Goal: Task Accomplishment & Management: Complete application form

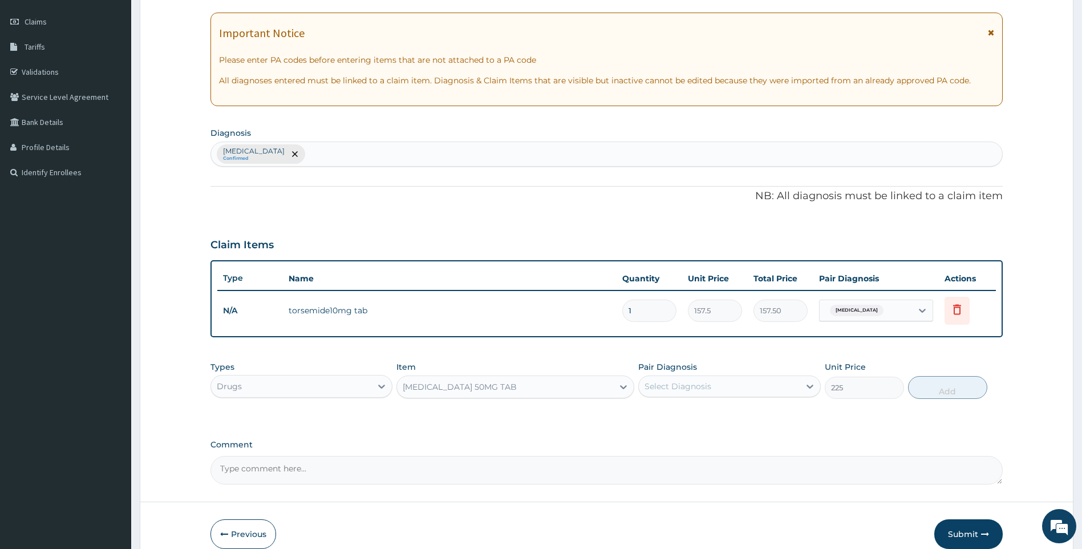
scroll to position [208, 0]
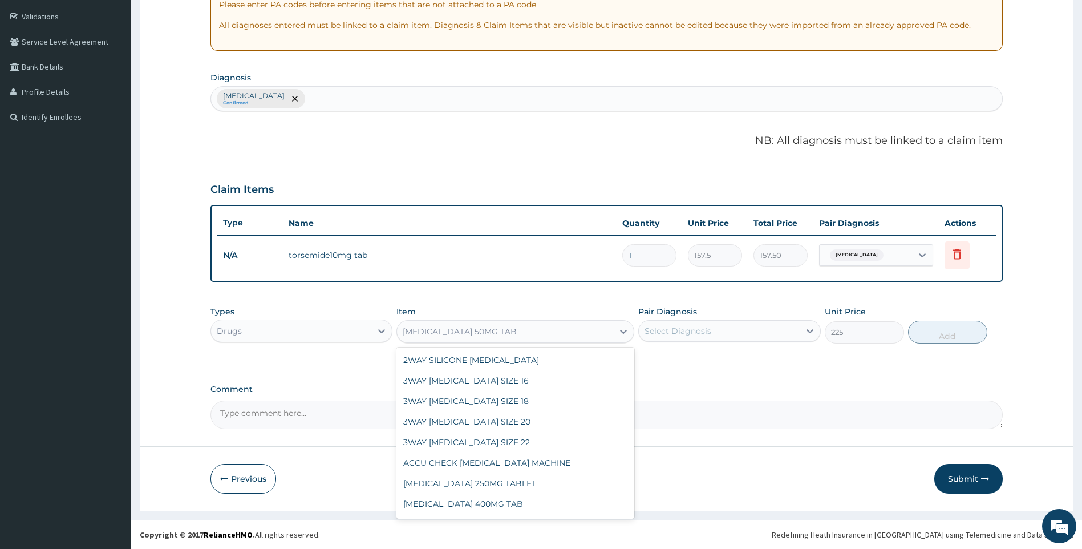
click at [600, 335] on div "[MEDICAL_DATA] 50MG TAB" at bounding box center [505, 331] width 216 height 18
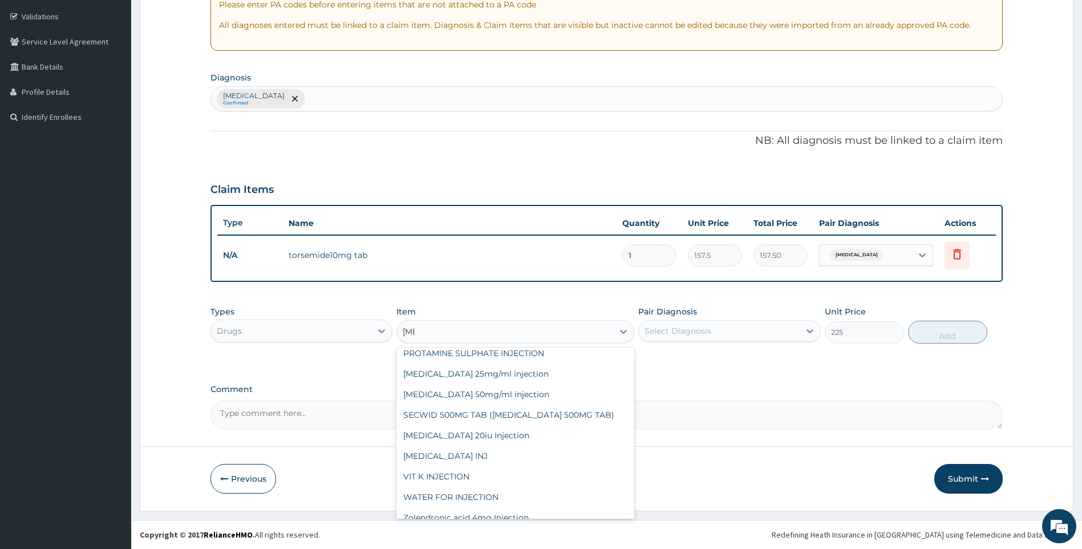
scroll to position [0, 0]
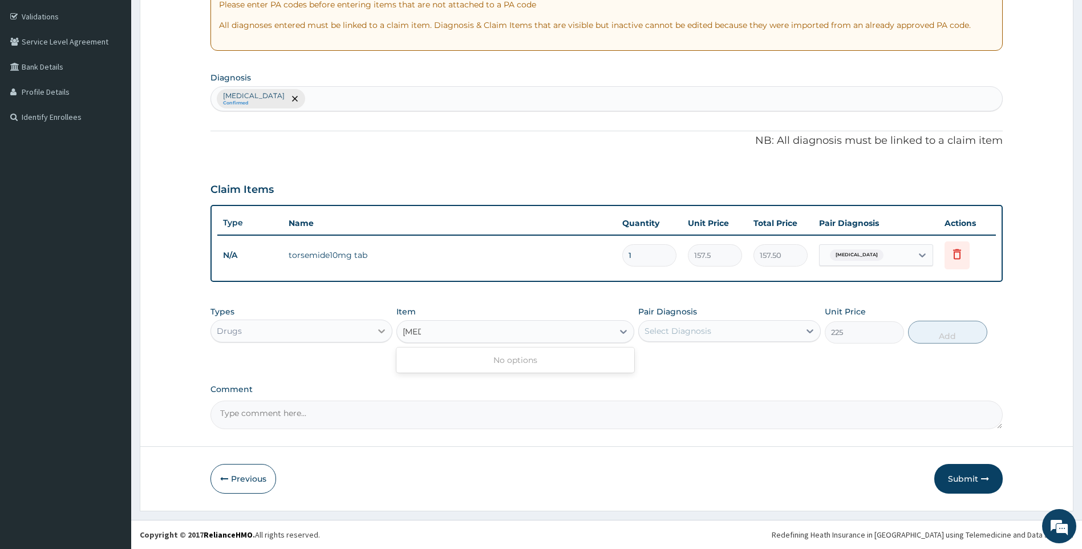
type input "[MEDICAL_DATA]"
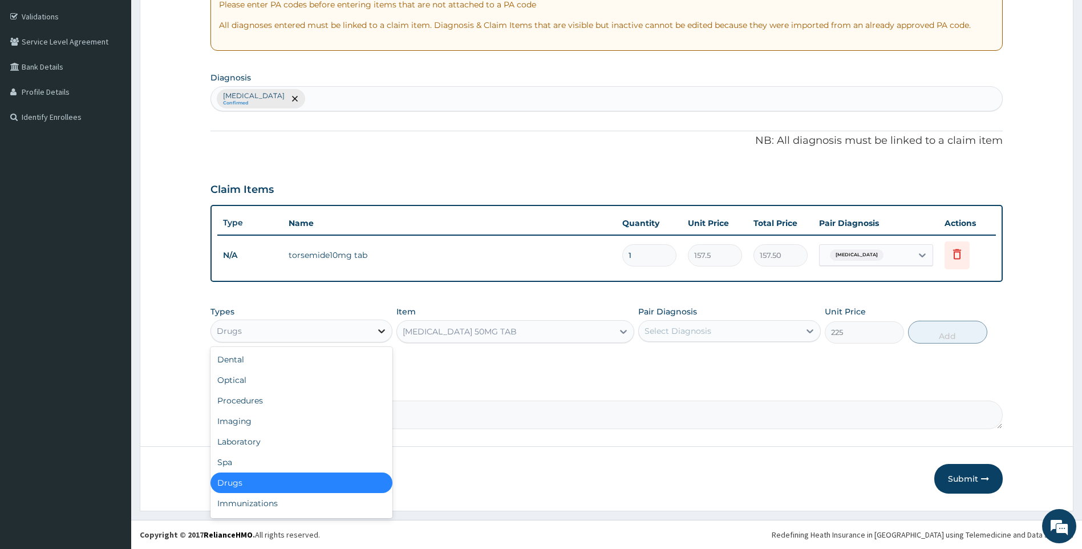
click at [380, 332] on icon at bounding box center [381, 331] width 7 height 4
click at [266, 421] on div "Imaging" at bounding box center [301, 421] width 182 height 21
type input "0"
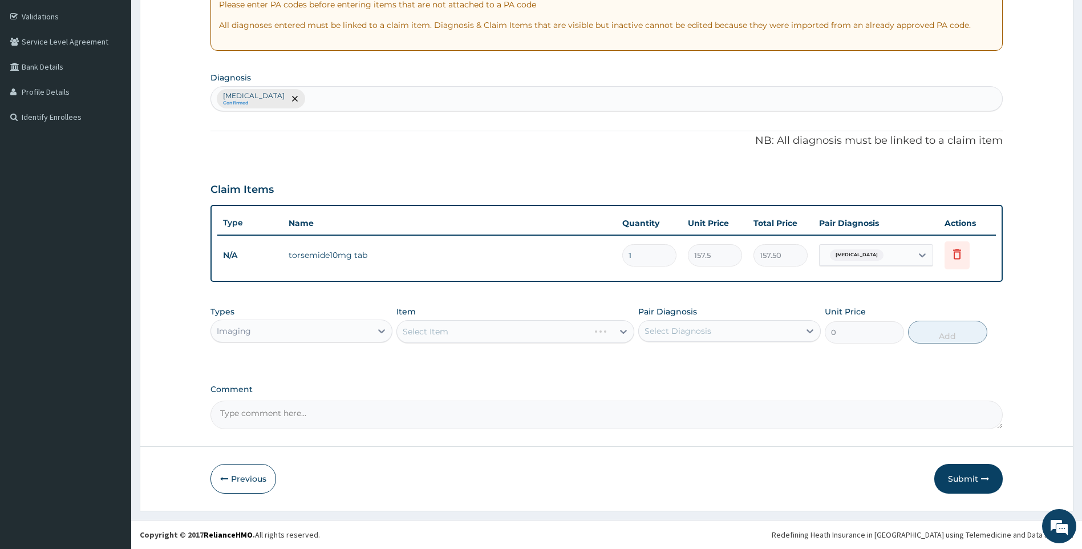
click at [455, 330] on div "Select Item" at bounding box center [515, 331] width 238 height 23
click at [734, 332] on div "Select Diagnosis" at bounding box center [719, 331] width 161 height 18
click at [752, 363] on div "Chest pain" at bounding box center [729, 359] width 182 height 23
checkbox input "true"
click at [623, 336] on icon at bounding box center [623, 331] width 11 height 11
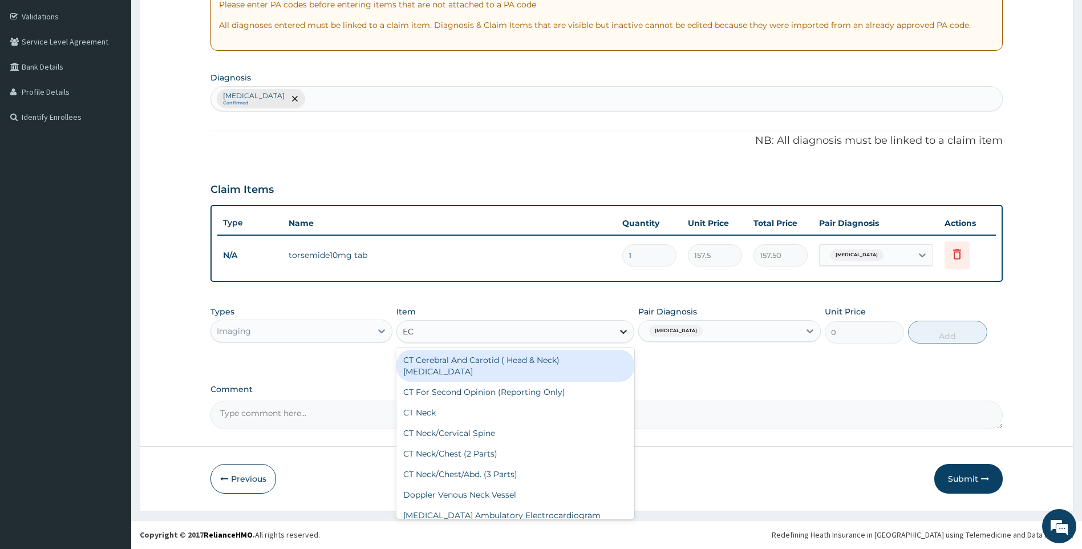
type input "ECG"
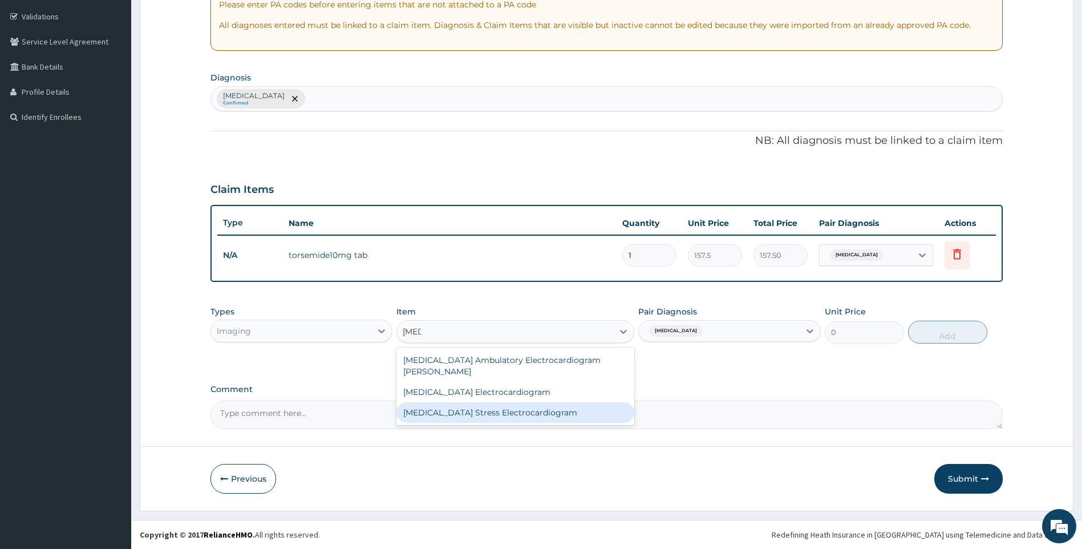
click at [578, 404] on div "ECG Stress Electrocardiogram" at bounding box center [515, 412] width 238 height 21
type input "15000"
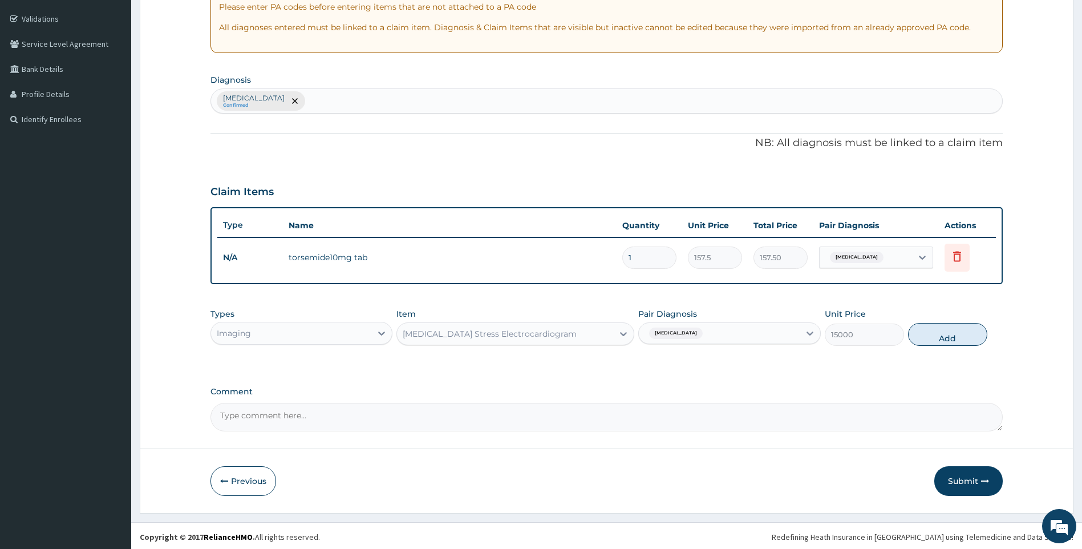
scroll to position [208, 0]
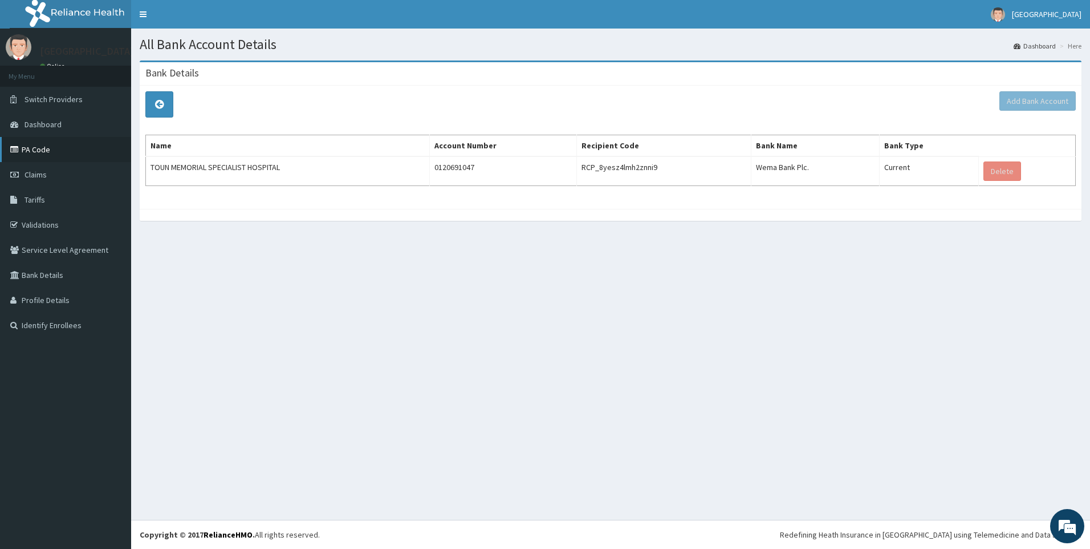
click at [53, 143] on link "PA Code" at bounding box center [65, 149] width 131 height 25
